Goal: Manage account settings

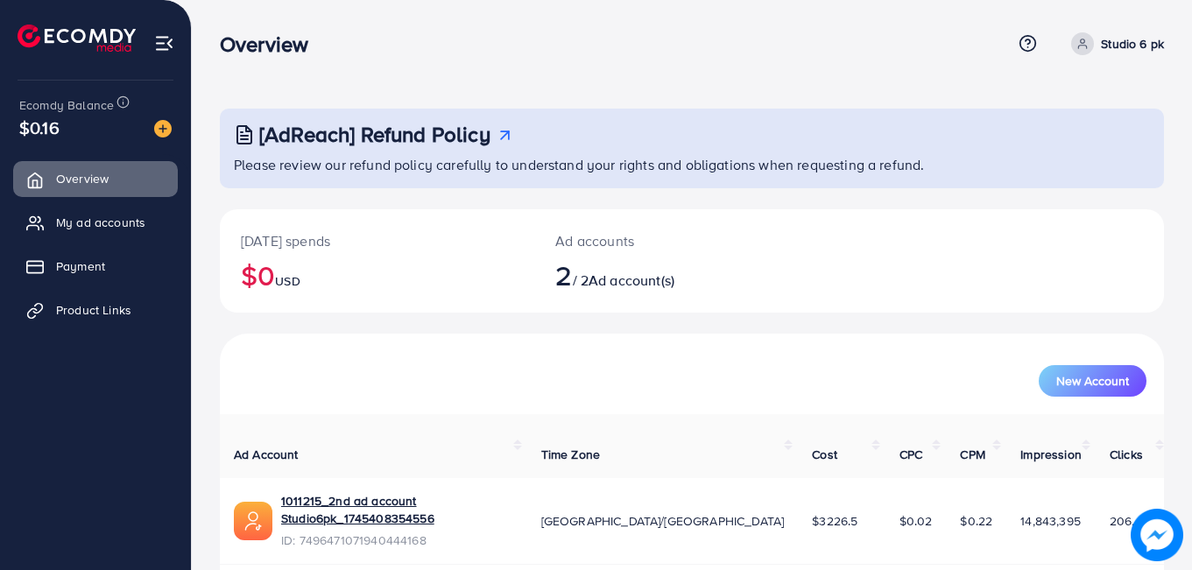
scroll to position [102, 0]
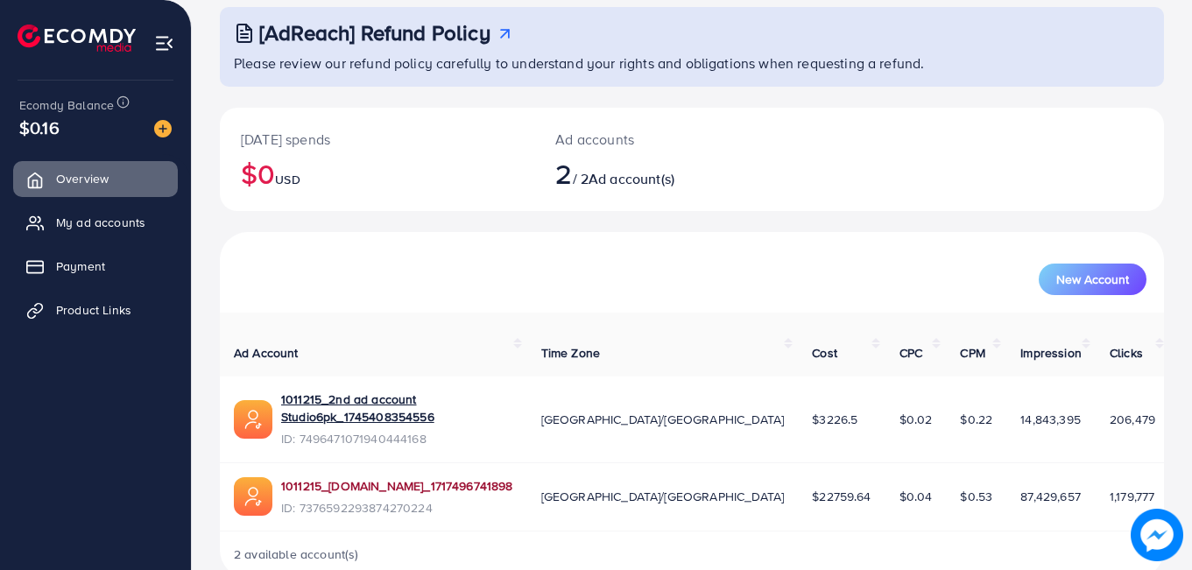
click at [404, 477] on link "1011215_[DOMAIN_NAME]_1717496741898" at bounding box center [397, 486] width 232 height 18
click at [357, 477] on link "1011215_[DOMAIN_NAME]_1717496741898" at bounding box center [397, 486] width 232 height 18
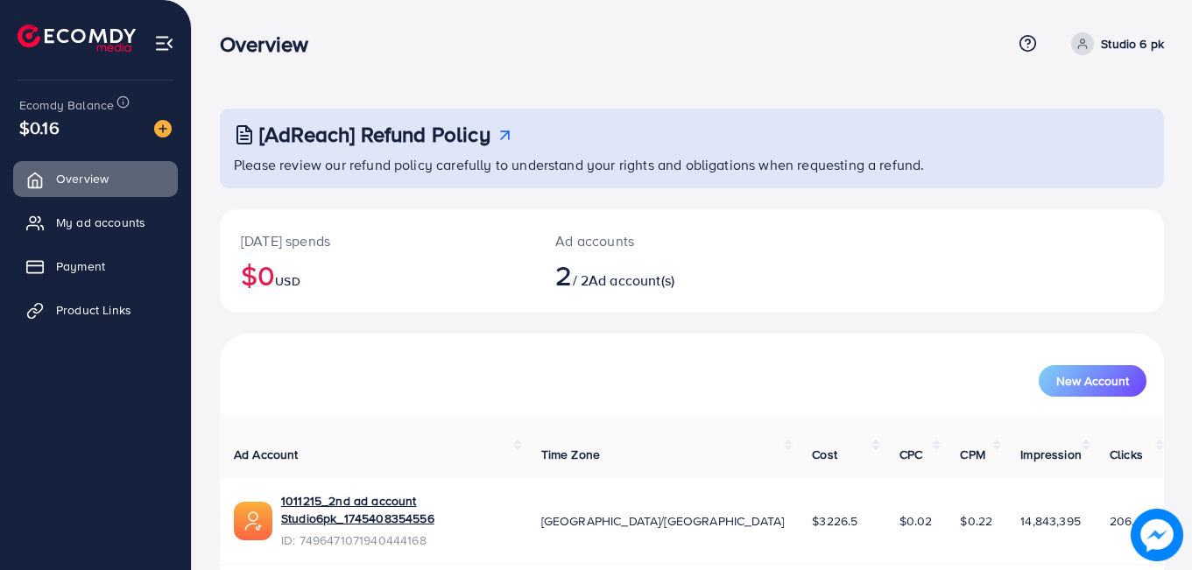
click at [1122, 46] on p "Studio 6 pk" at bounding box center [1132, 43] width 63 height 21
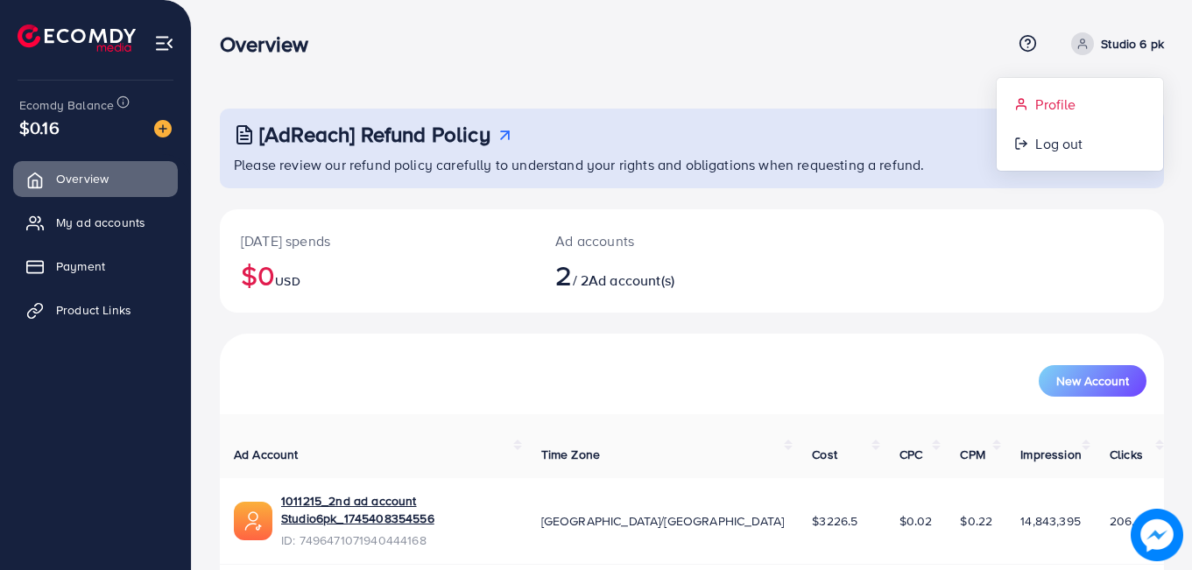
click at [1091, 88] on link "Profile" at bounding box center [1080, 104] width 166 height 39
select select "********"
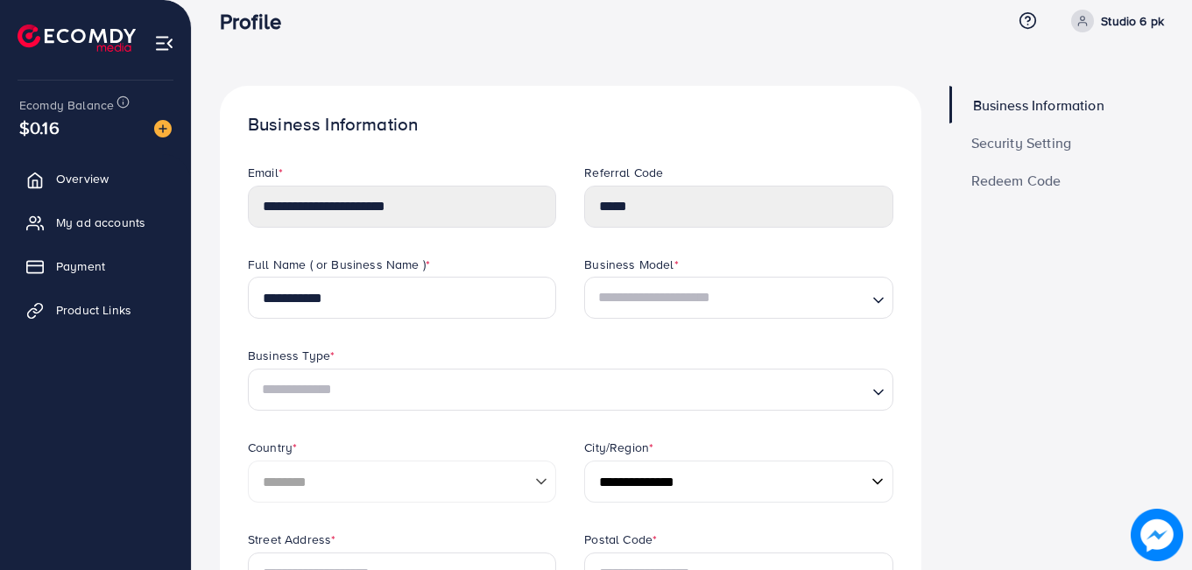
scroll to position [15, 0]
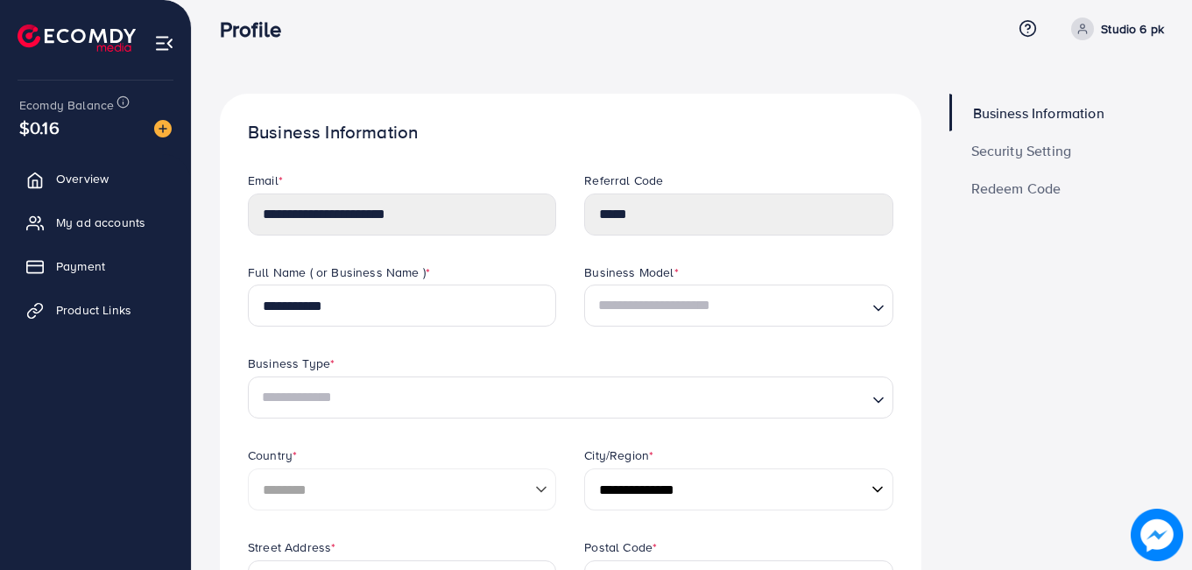
click at [1008, 152] on span "Security Setting" at bounding box center [1022, 151] width 101 height 14
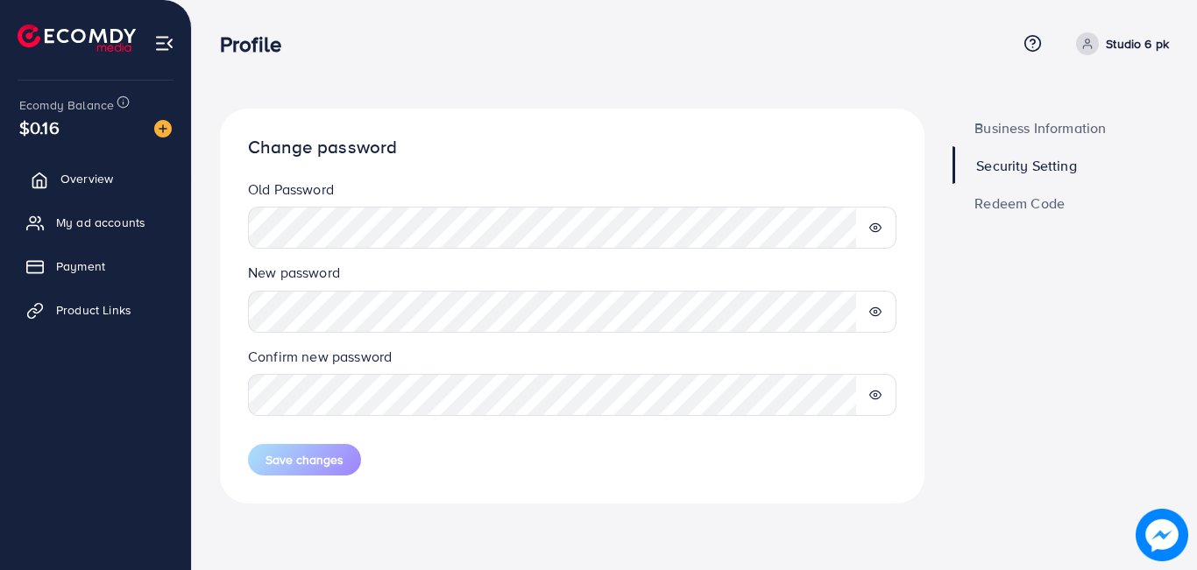
click at [84, 178] on span "Overview" at bounding box center [86, 179] width 53 height 18
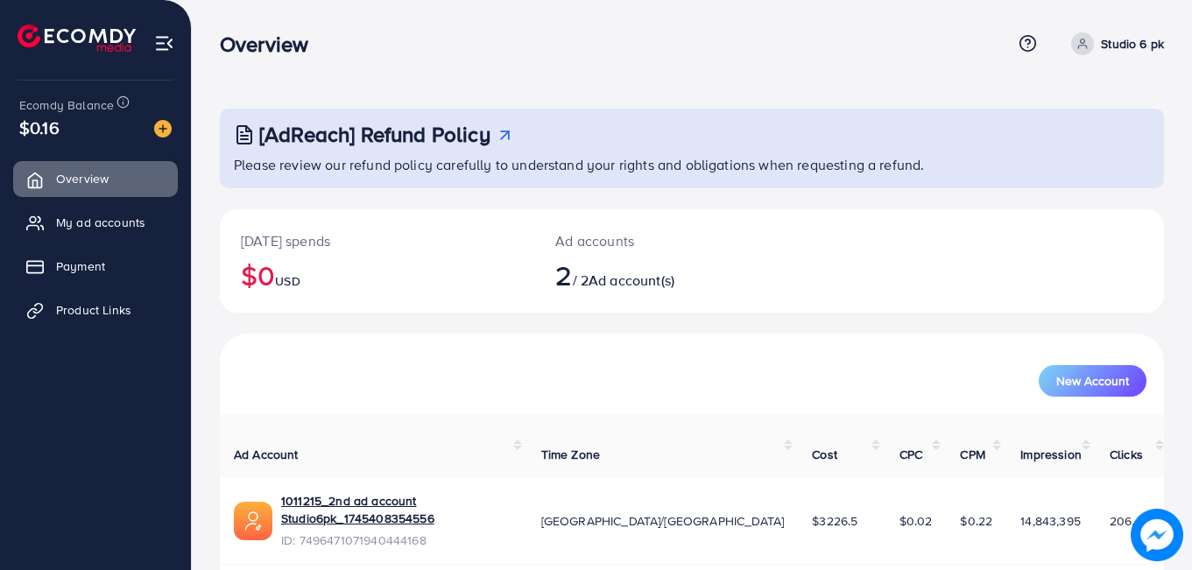
scroll to position [102, 0]
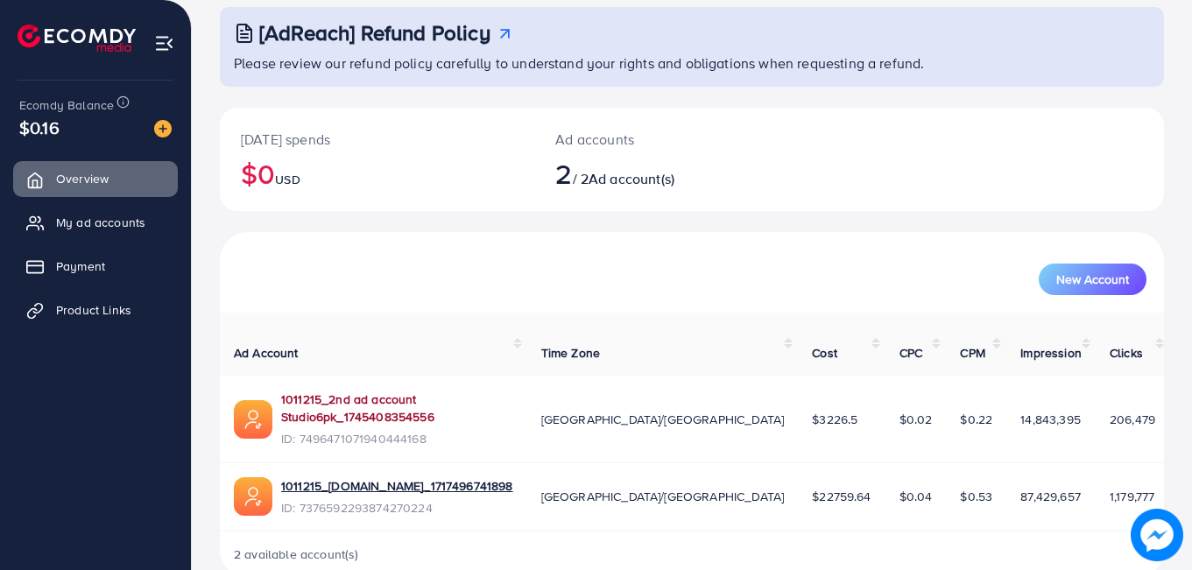
click at [466, 391] on link "1011215_2nd ad account Studio6pk_1745408354556" at bounding box center [397, 409] width 232 height 36
